Goal: Entertainment & Leisure: Consume media (video, audio)

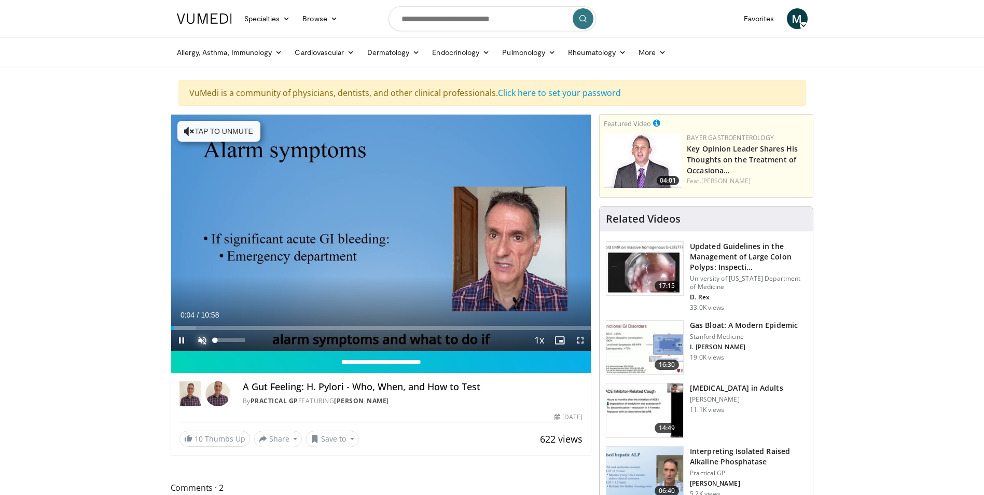
click at [203, 340] on span "Video Player" at bounding box center [202, 340] width 21 height 21
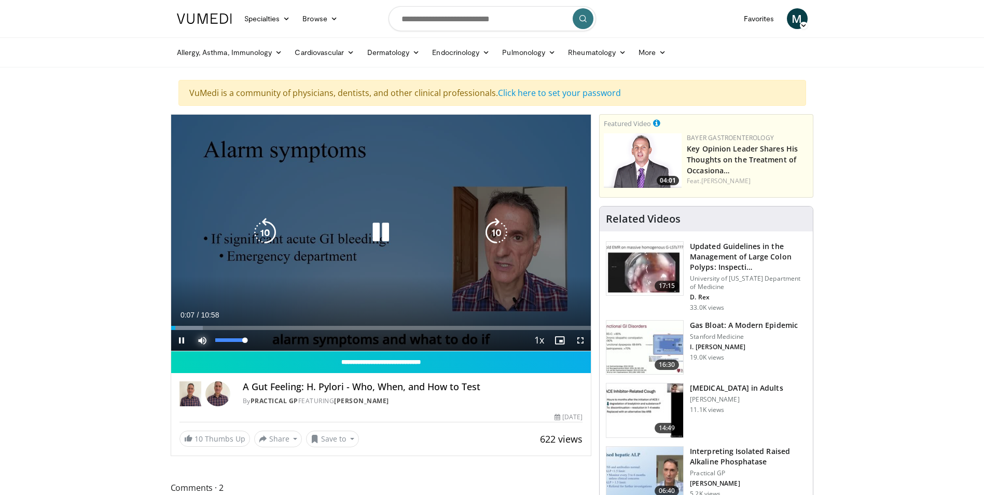
drag, startPoint x: 246, startPoint y: 341, endPoint x: 273, endPoint y: 342, distance: 27.0
click at [273, 342] on div "Current Time 0:07 / Duration 10:58 Pause Skip Backward Skip Forward Mute 100% L…" at bounding box center [381, 340] width 420 height 21
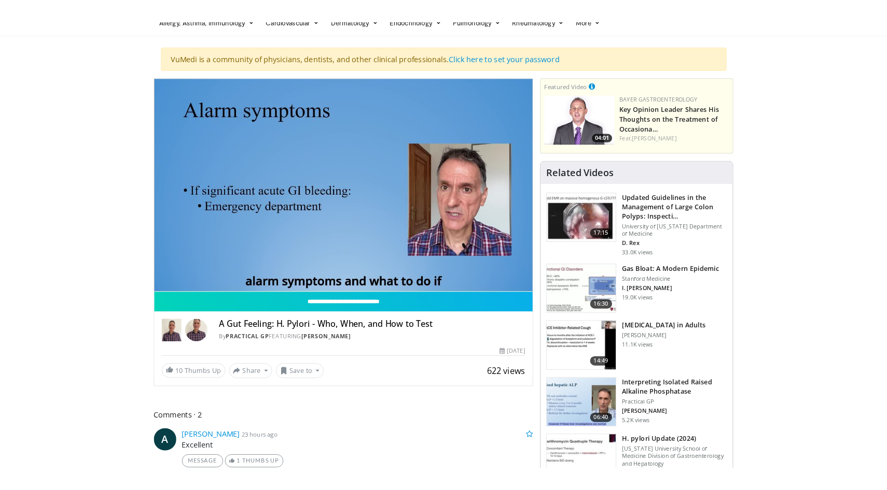
scroll to position [104, 0]
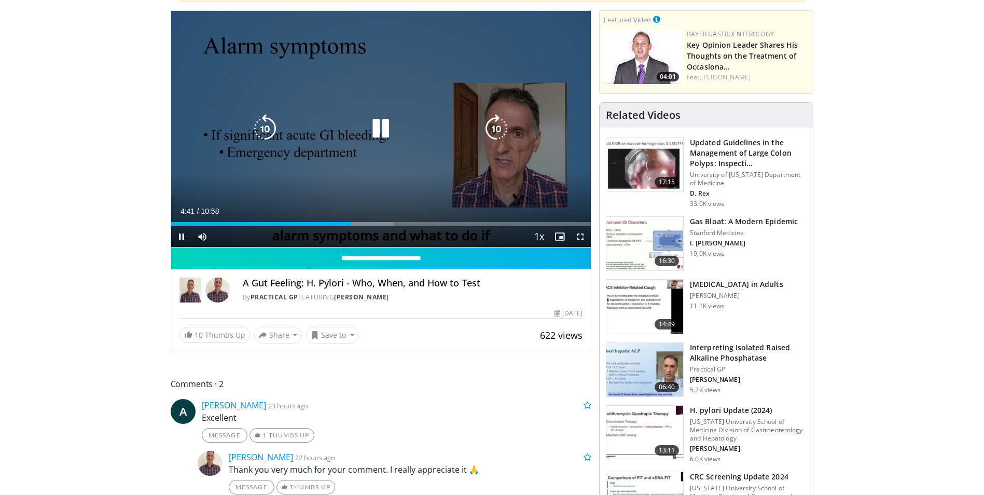
click at [374, 129] on icon "Video Player" at bounding box center [380, 128] width 29 height 29
click at [386, 119] on icon "Video Player" at bounding box center [380, 128] width 29 height 29
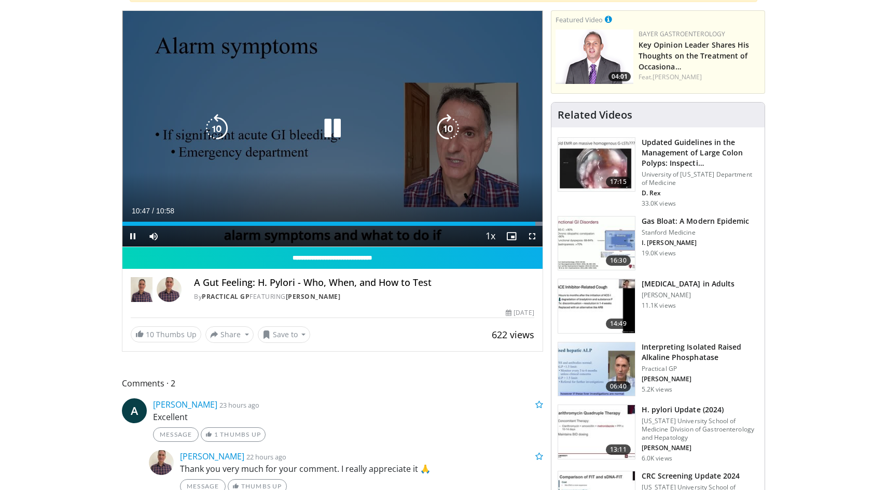
click at [333, 123] on icon "Video Player" at bounding box center [332, 128] width 29 height 29
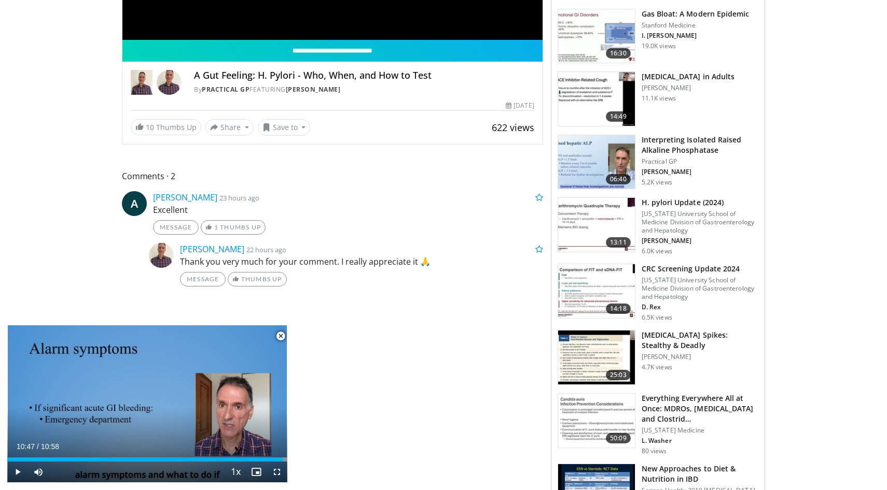
scroll to position [467, 0]
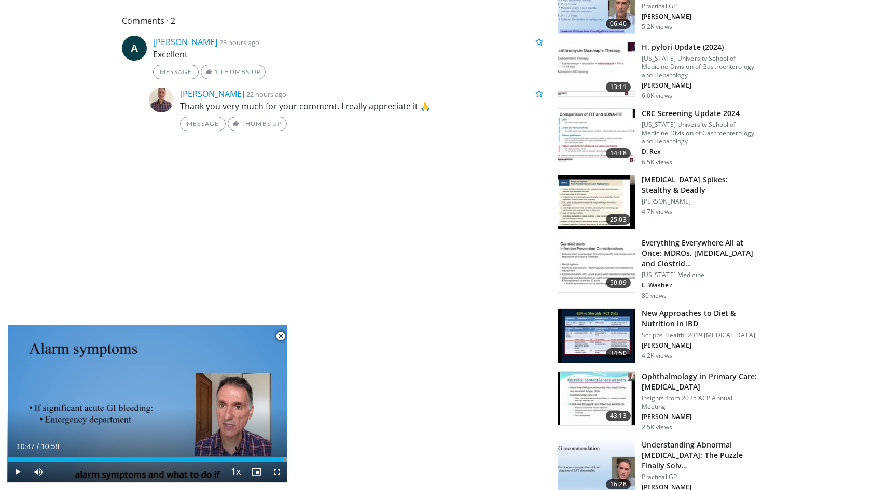
click at [282, 337] on span "Video Player" at bounding box center [280, 336] width 21 height 21
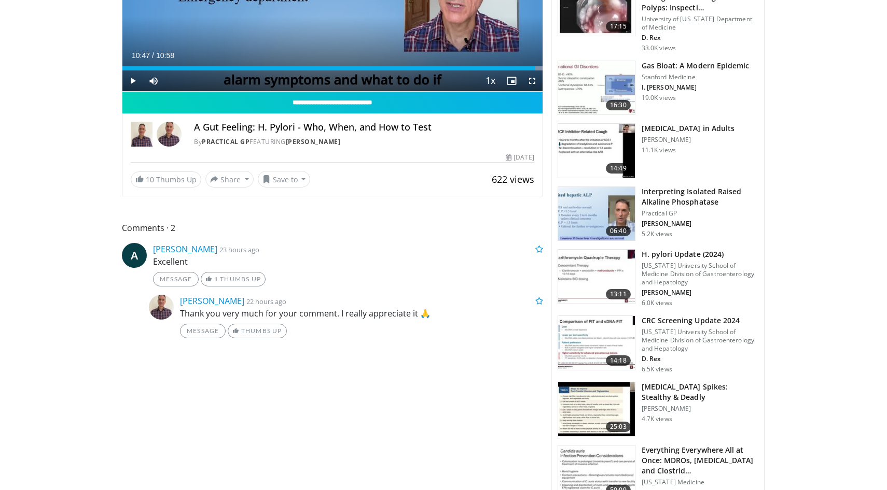
scroll to position [570, 0]
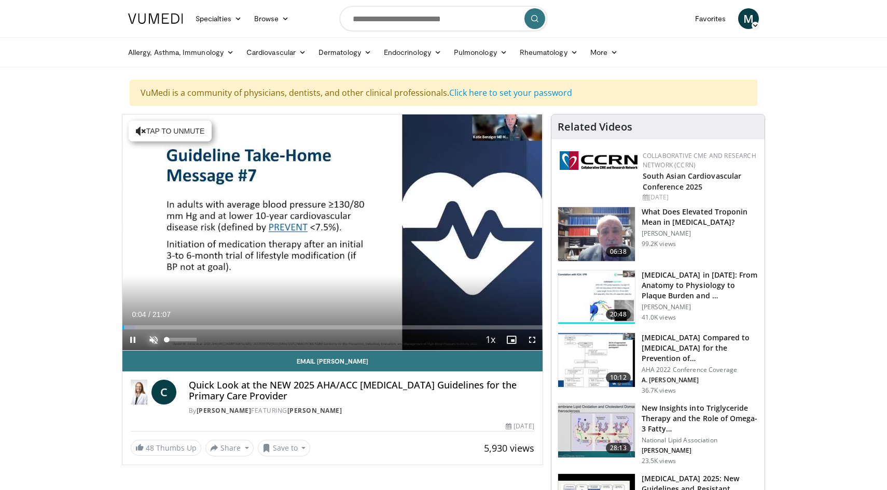
click at [150, 337] on span "Video Player" at bounding box center [153, 340] width 21 height 21
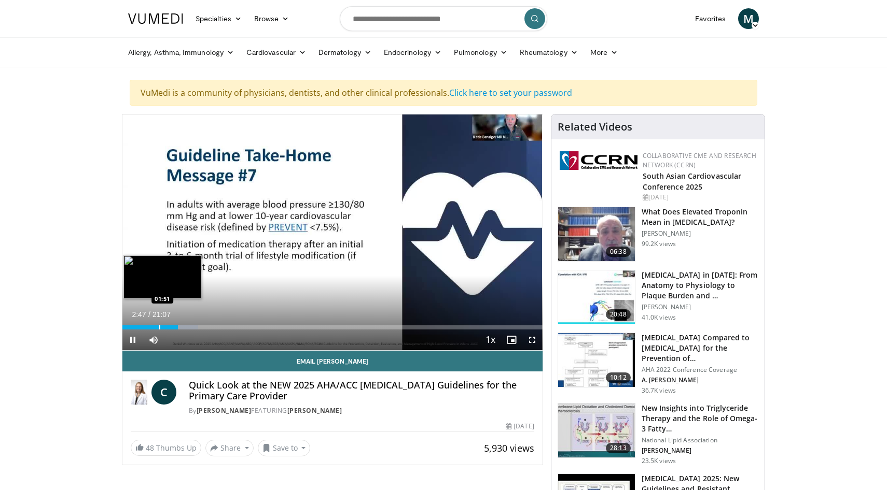
click at [159, 326] on div "Progress Bar" at bounding box center [159, 328] width 1 height 4
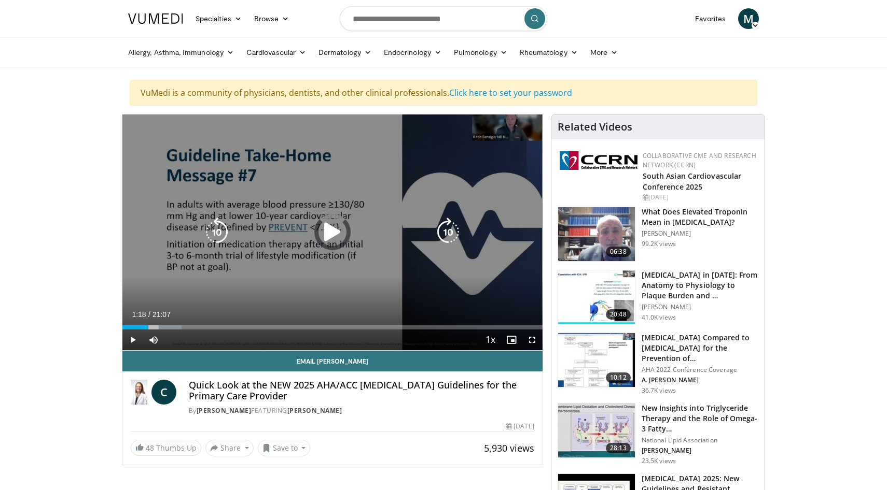
click at [148, 326] on div "Loaded : 14.09% 01:52 01:33" at bounding box center [332, 328] width 420 height 4
click at [325, 227] on icon "Video Player" at bounding box center [332, 232] width 29 height 29
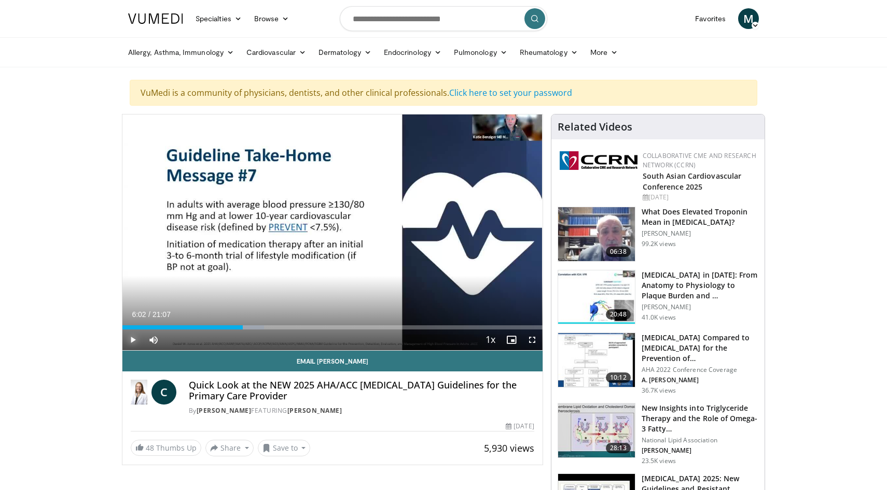
click at [133, 341] on span "Video Player" at bounding box center [132, 340] width 21 height 21
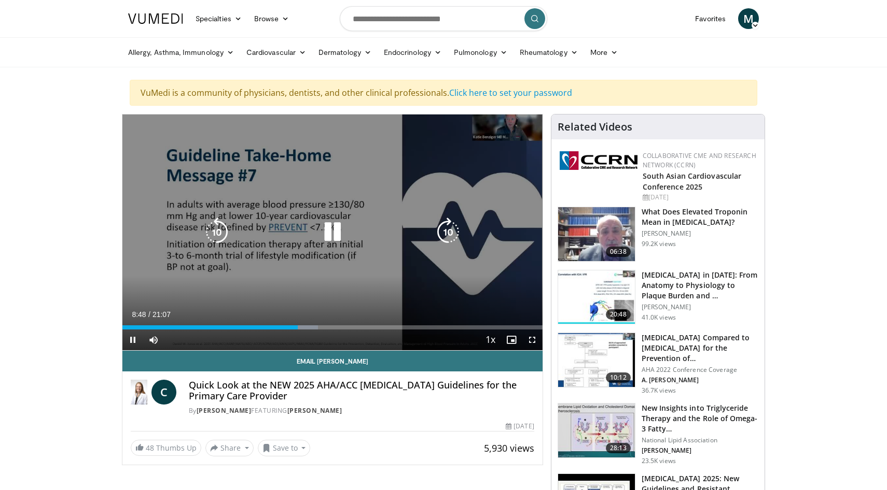
click at [331, 241] on icon "Video Player" at bounding box center [332, 232] width 29 height 29
click at [326, 235] on icon "Video Player" at bounding box center [332, 232] width 29 height 29
click at [333, 229] on icon "Video Player" at bounding box center [332, 232] width 29 height 29
click at [338, 229] on icon "Video Player" at bounding box center [332, 232] width 29 height 29
click at [325, 232] on icon "Video Player" at bounding box center [332, 232] width 29 height 29
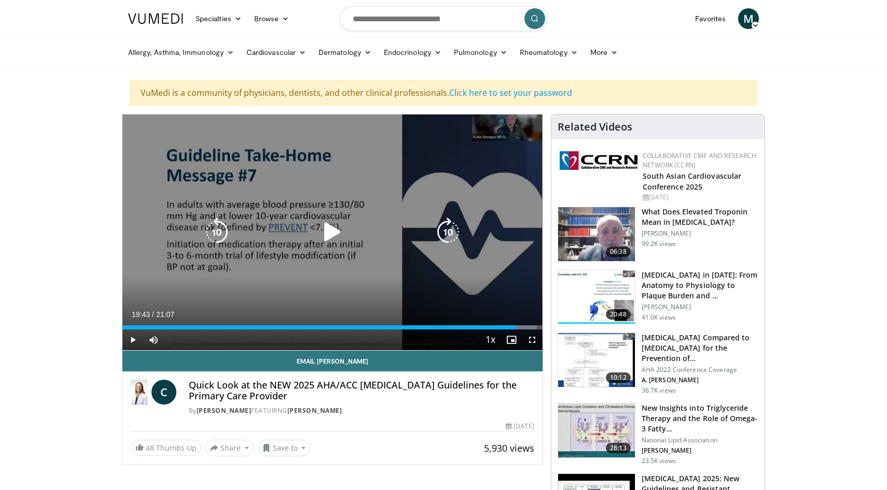
click at [327, 225] on icon "Video Player" at bounding box center [332, 232] width 29 height 29
click at [328, 239] on icon "Video Player" at bounding box center [332, 232] width 29 height 29
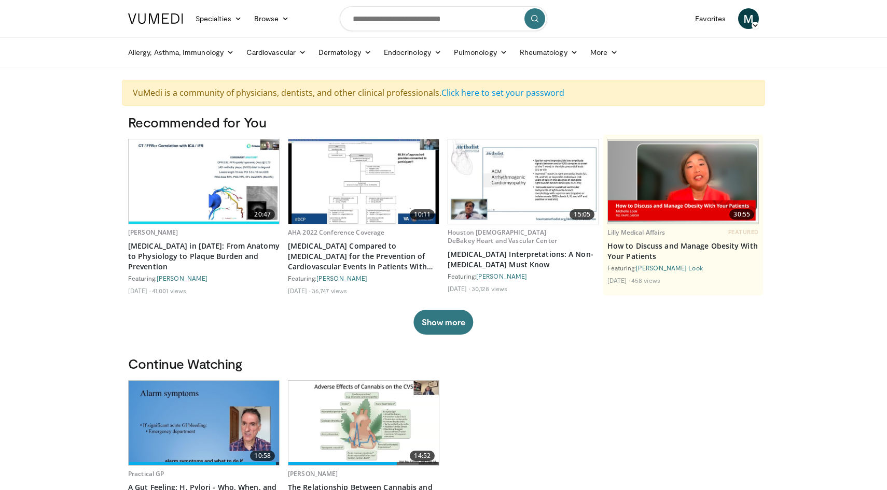
click at [754, 17] on span "M" at bounding box center [748, 18] width 21 height 21
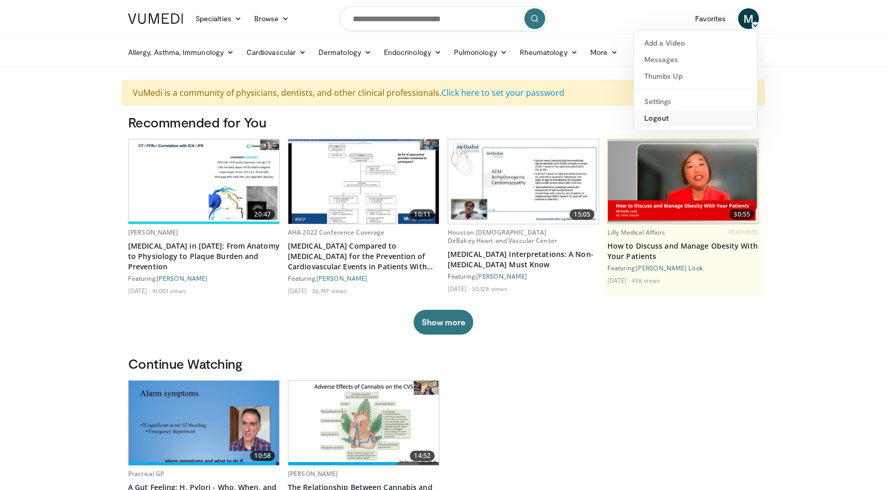
click at [650, 118] on link "Logout" at bounding box center [695, 118] width 123 height 17
